Goal: Obtain resource: Download file/media

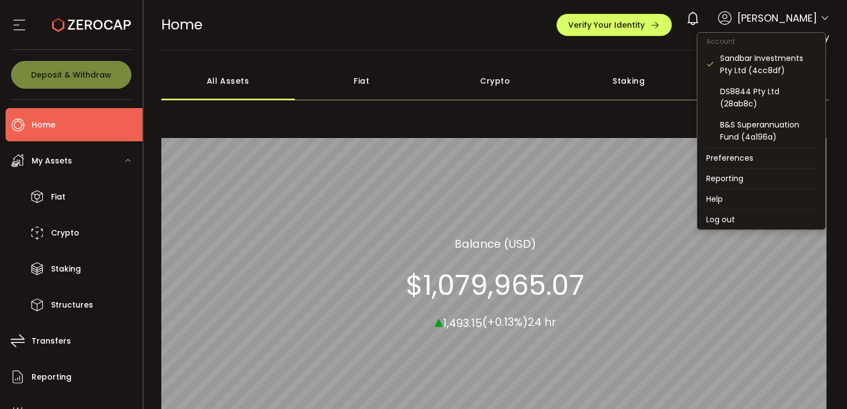
click at [821, 19] on icon at bounding box center [825, 18] width 9 height 9
click at [741, 169] on li "Reporting" at bounding box center [761, 179] width 128 height 20
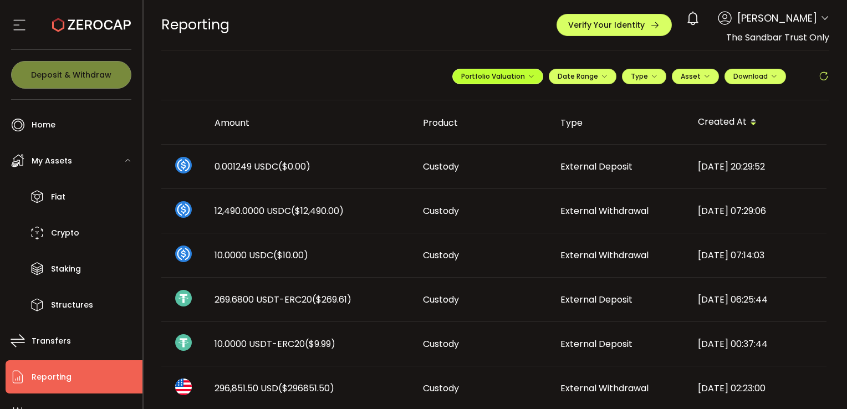
click at [523, 77] on span "Portfolio Valuation" at bounding box center [497, 76] width 73 height 9
click at [752, 75] on span "Download" at bounding box center [756, 76] width 44 height 9
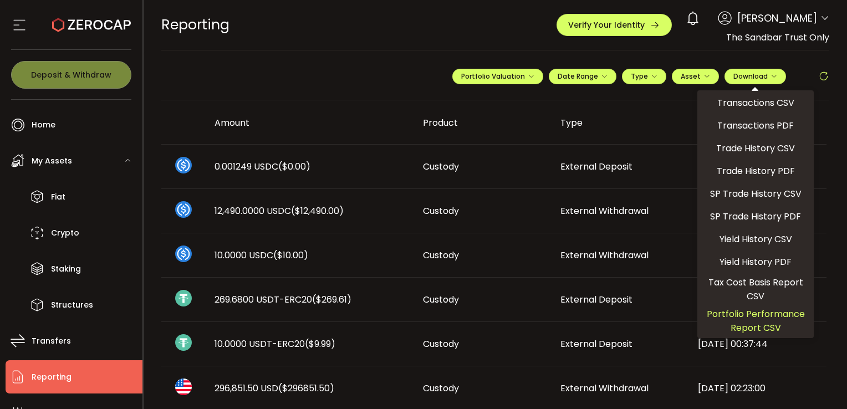
click at [767, 317] on span "Portfolio Performance Report CSV" at bounding box center [756, 321] width 108 height 28
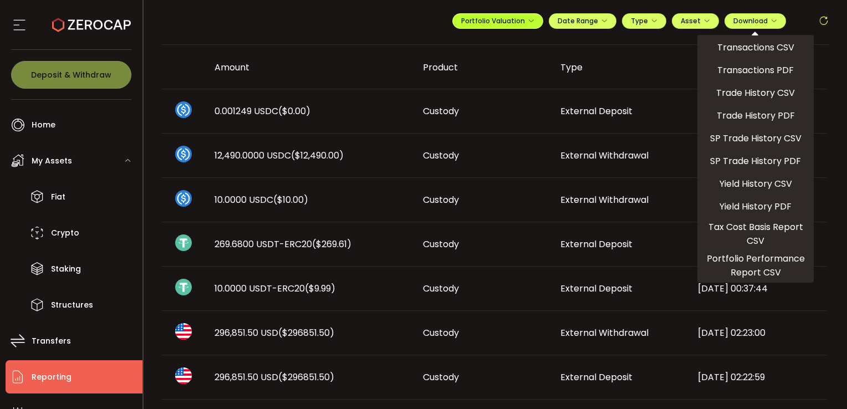
click at [512, 20] on span "Portfolio Valuation" at bounding box center [497, 20] width 73 height 9
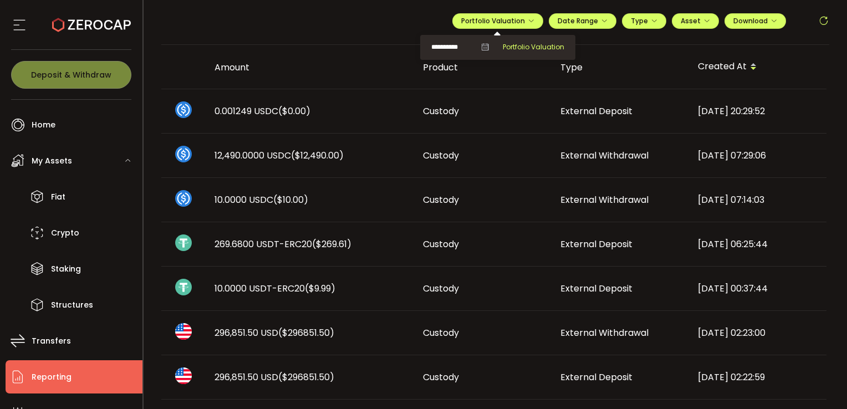
click at [521, 45] on span "Portfolio Valuation" at bounding box center [534, 47] width 62 height 10
